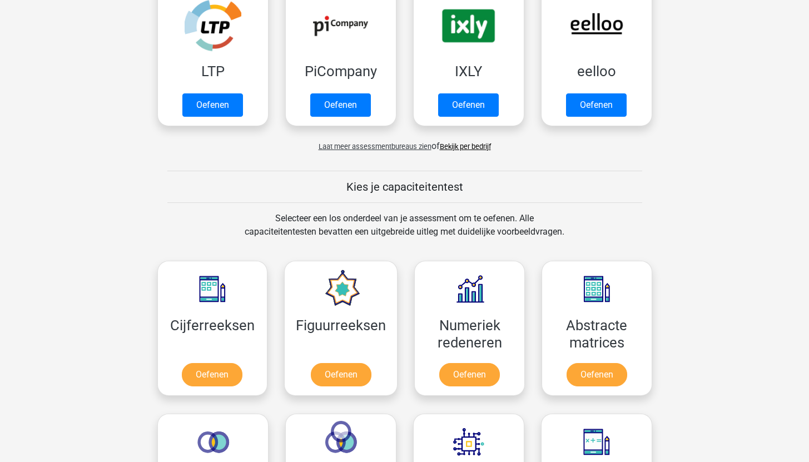
scroll to position [137, 0]
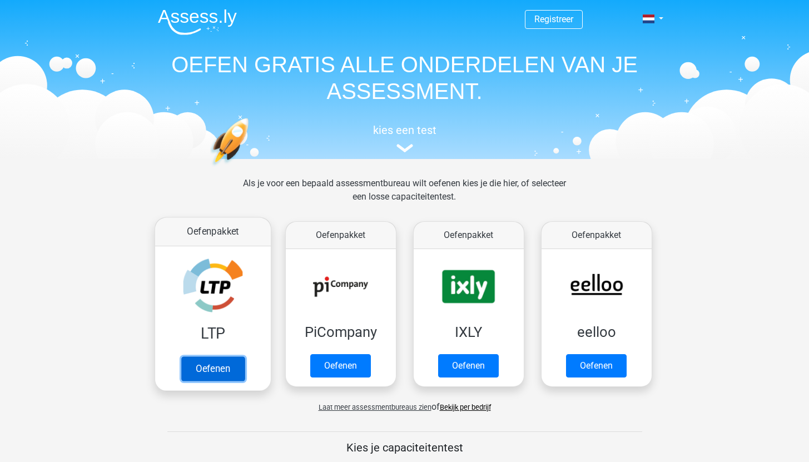
click at [196, 364] on link "Oefenen" at bounding box center [212, 368] width 63 height 24
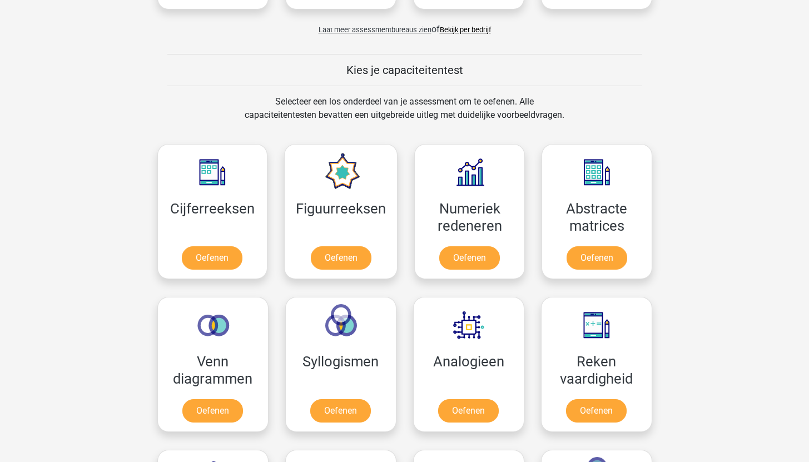
scroll to position [379, 0]
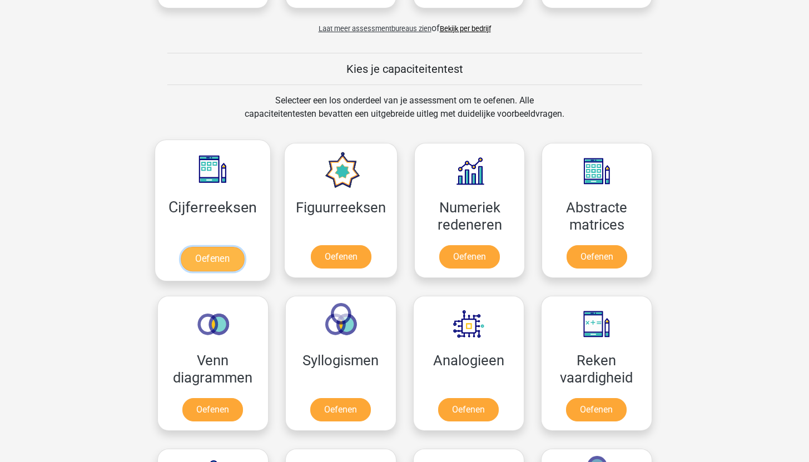
click at [203, 265] on link "Oefenen" at bounding box center [212, 259] width 63 height 24
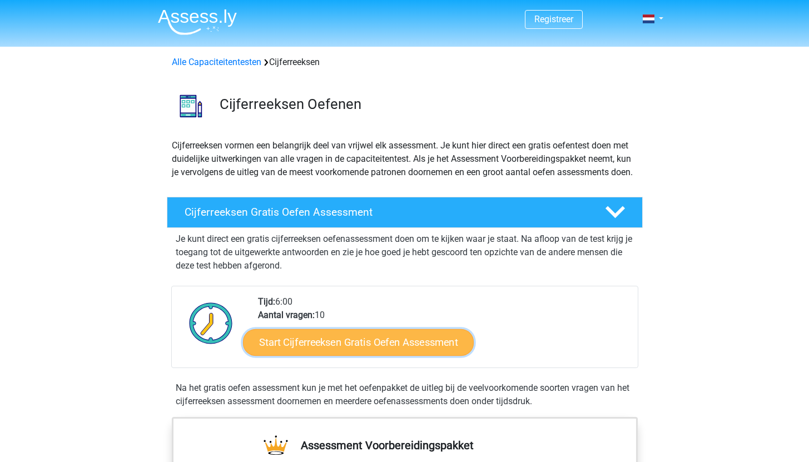
click at [306, 355] on link "Start Cijferreeksen Gratis Oefen Assessment" at bounding box center [358, 342] width 231 height 27
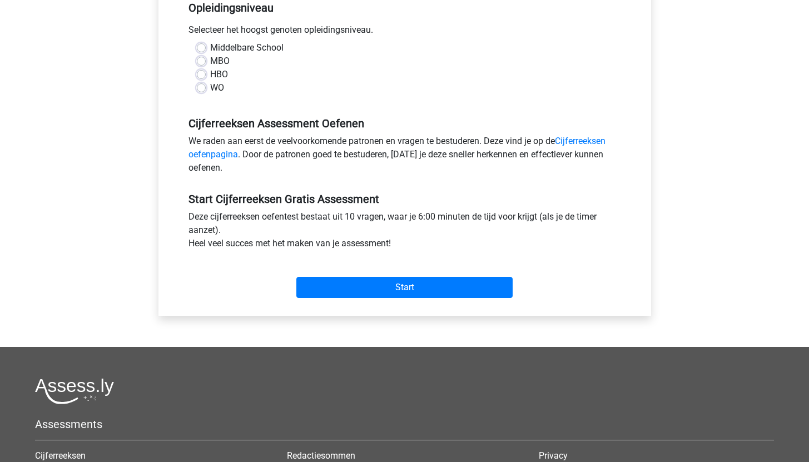
scroll to position [130, 0]
